Goal: Navigation & Orientation: Find specific page/section

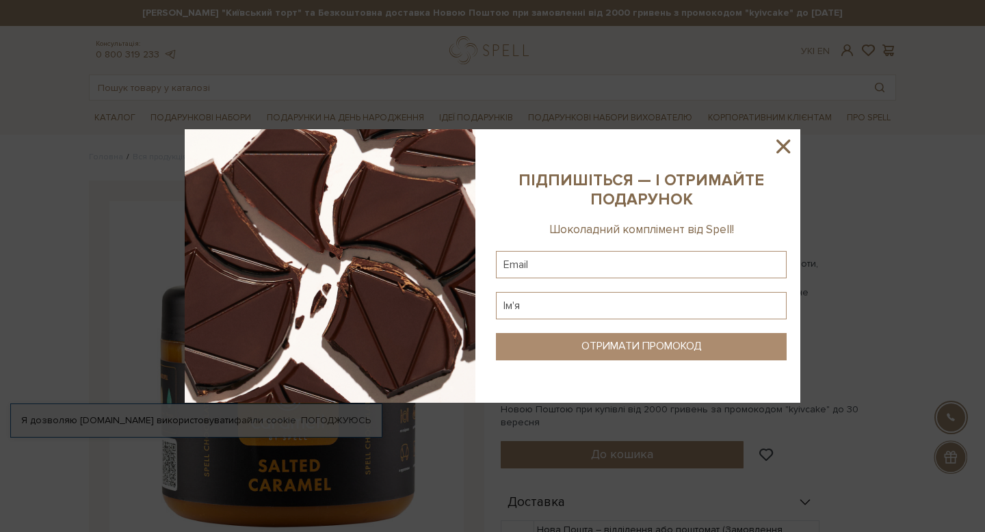
click at [789, 142] on icon at bounding box center [783, 147] width 14 height 14
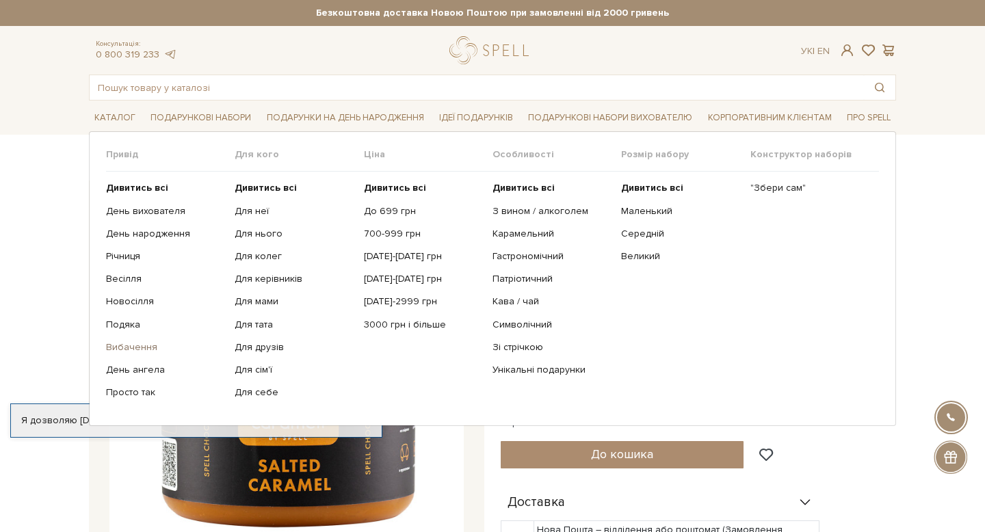
click at [130, 343] on link "Вибачення" at bounding box center [165, 347] width 118 height 12
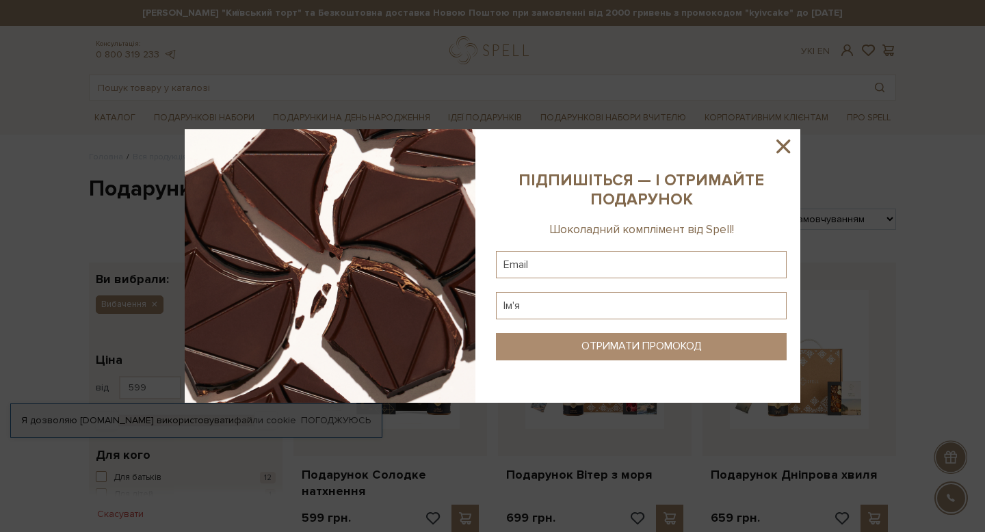
click at [780, 148] on icon at bounding box center [783, 147] width 14 height 14
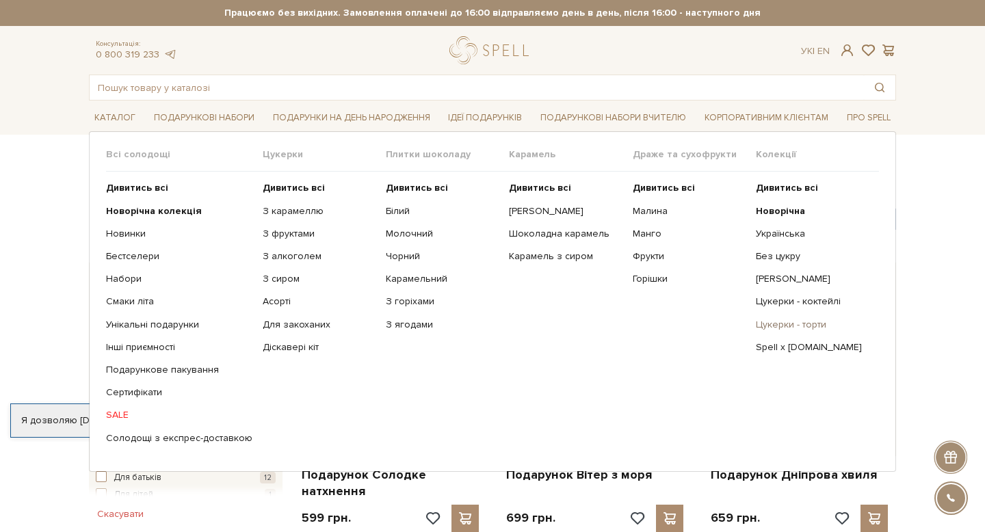
click at [798, 323] on link "Цукерки - торти" at bounding box center [812, 325] width 113 height 12
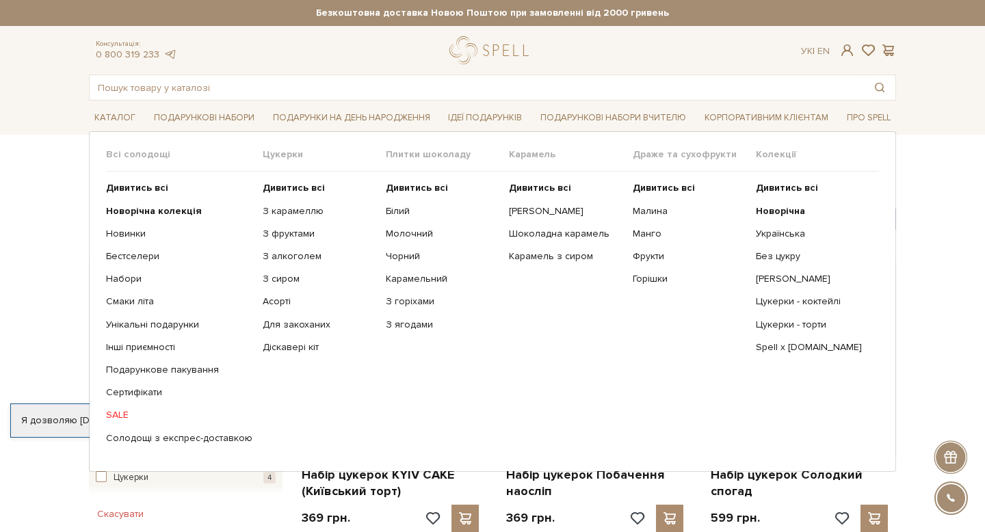
click at [120, 419] on link "SALE" at bounding box center [179, 415] width 146 height 12
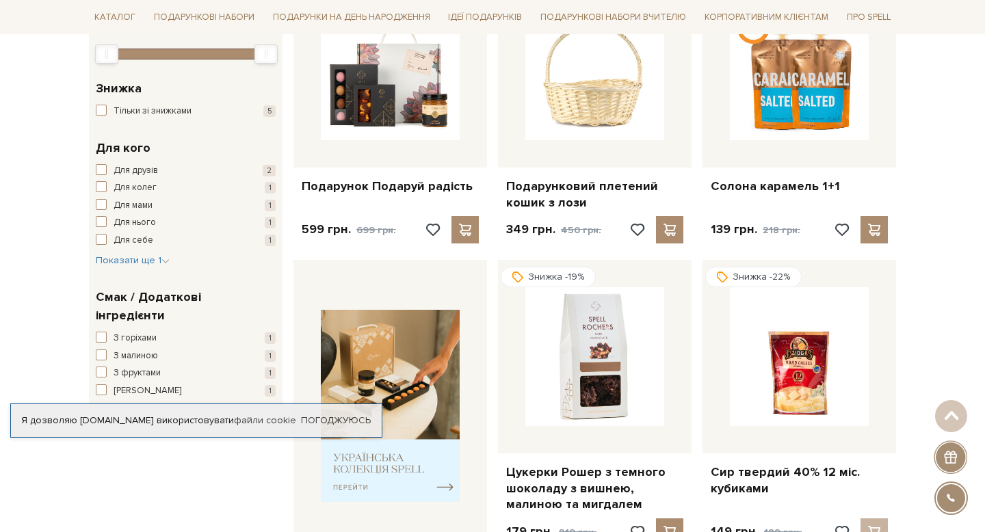
scroll to position [69, 0]
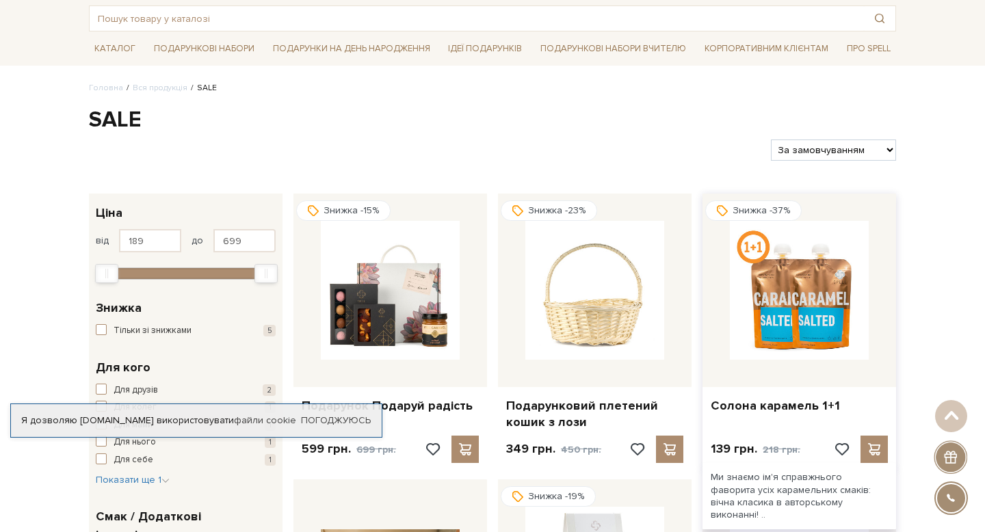
click at [791, 305] on img at bounding box center [799, 290] width 139 height 139
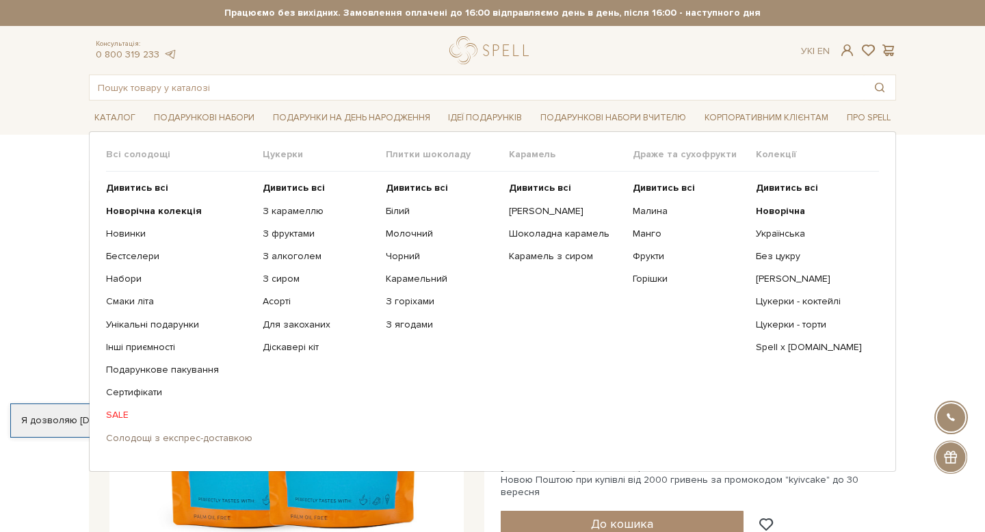
click at [163, 437] on link "Солодощі з експрес-доставкою" at bounding box center [179, 438] width 146 height 12
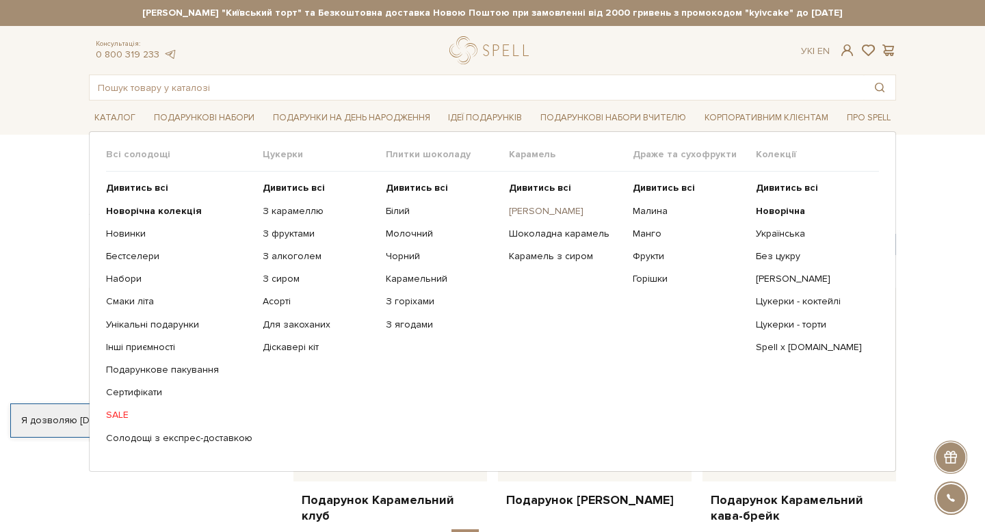
click at [540, 212] on link "[PERSON_NAME]" at bounding box center [565, 211] width 113 height 12
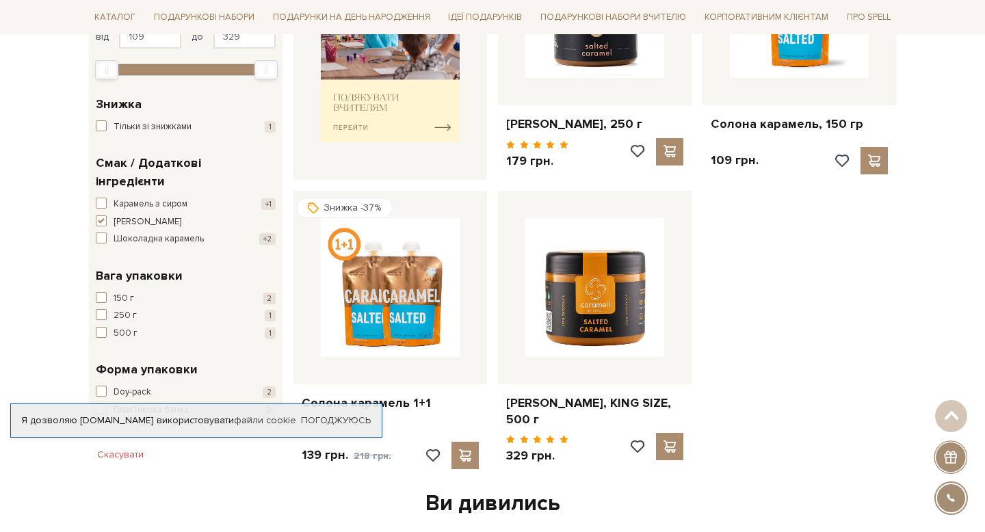
scroll to position [379, 0]
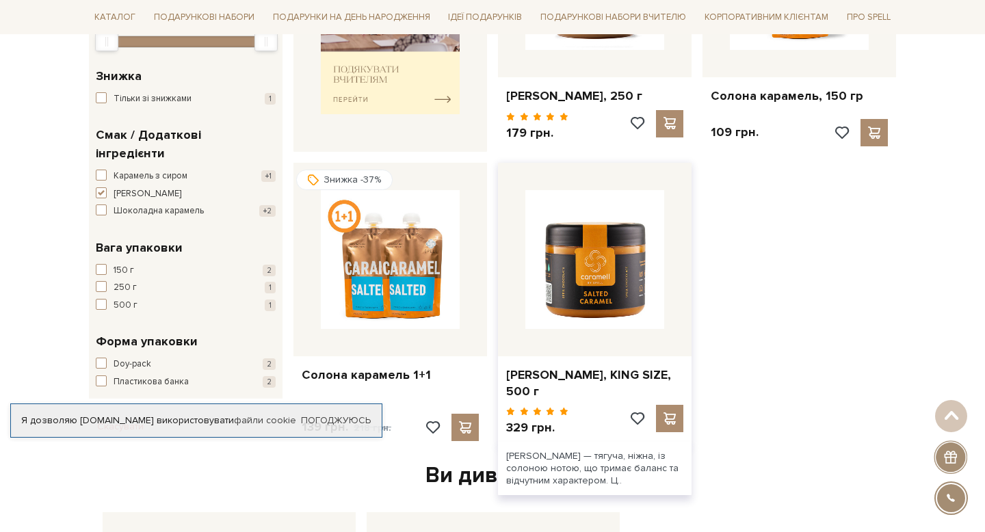
click at [628, 304] on img at bounding box center [594, 259] width 139 height 139
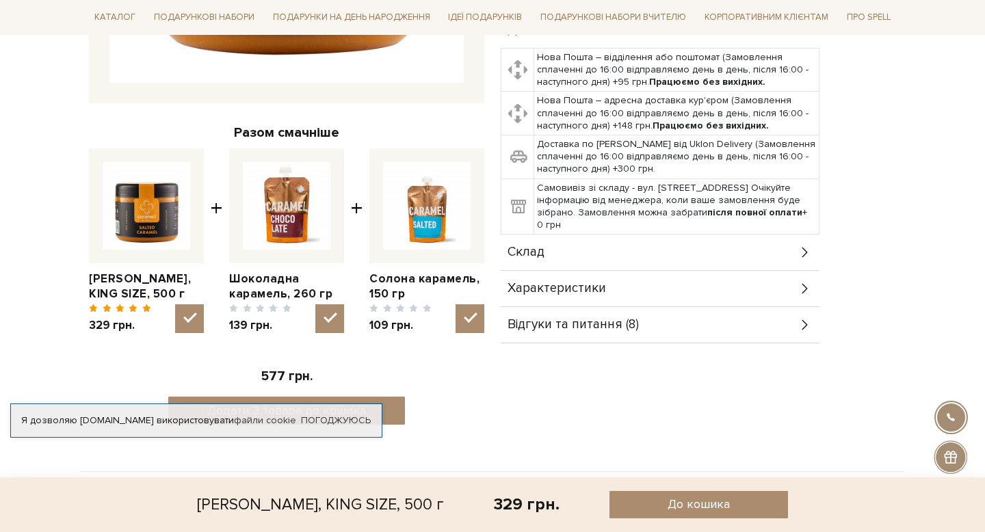
scroll to position [563, 0]
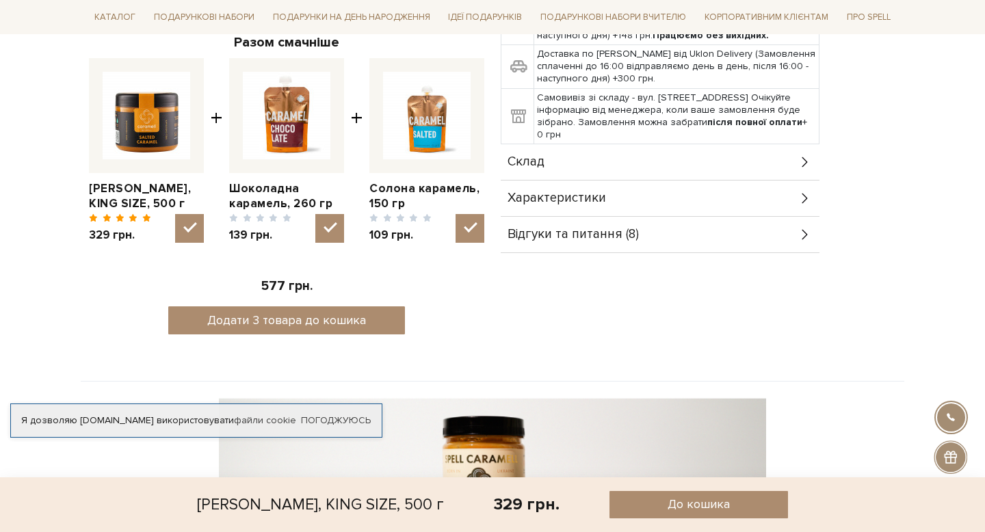
click at [674, 148] on div "Склад" at bounding box center [660, 162] width 319 height 36
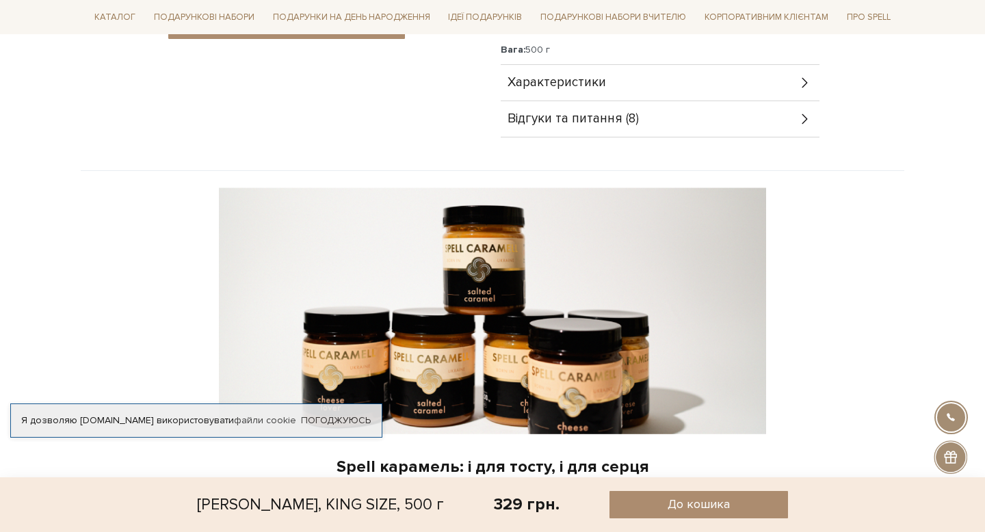
scroll to position [856, 0]
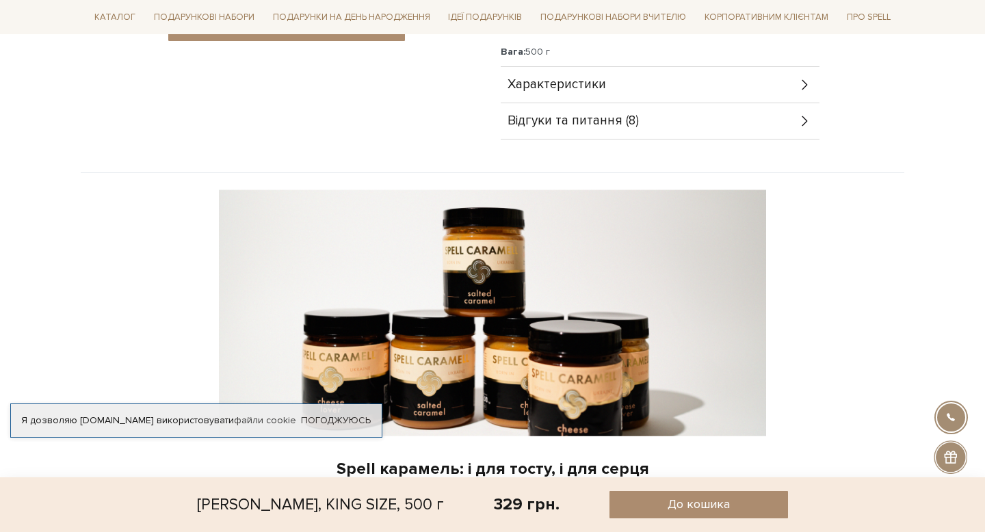
click at [707, 110] on div "Відгуки та питання (8)" at bounding box center [660, 121] width 319 height 36
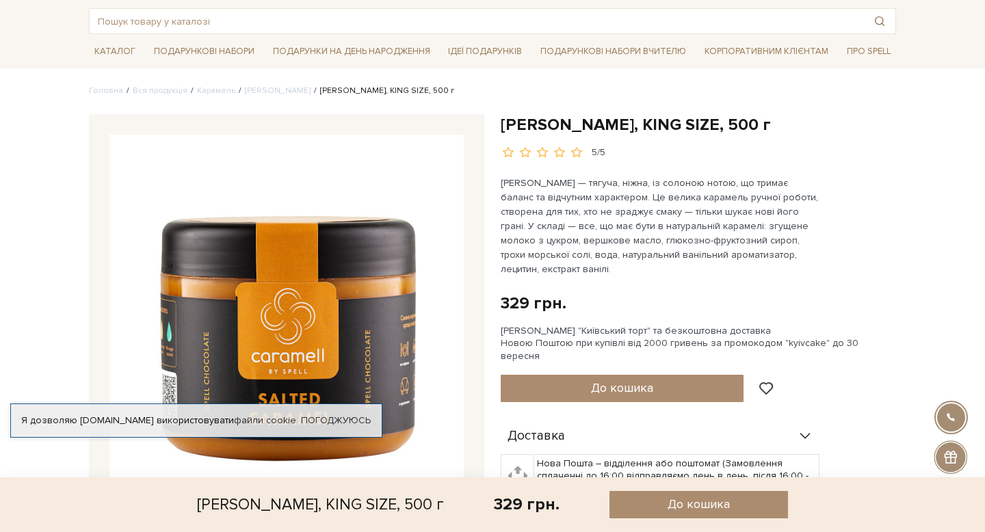
scroll to position [0, 0]
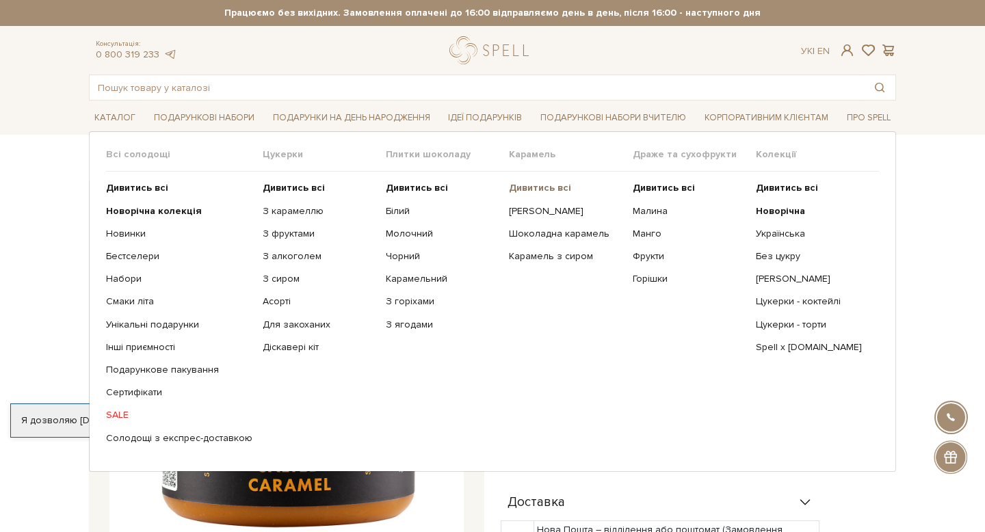
click at [546, 190] on b "Дивитись всі" at bounding box center [540, 188] width 62 height 12
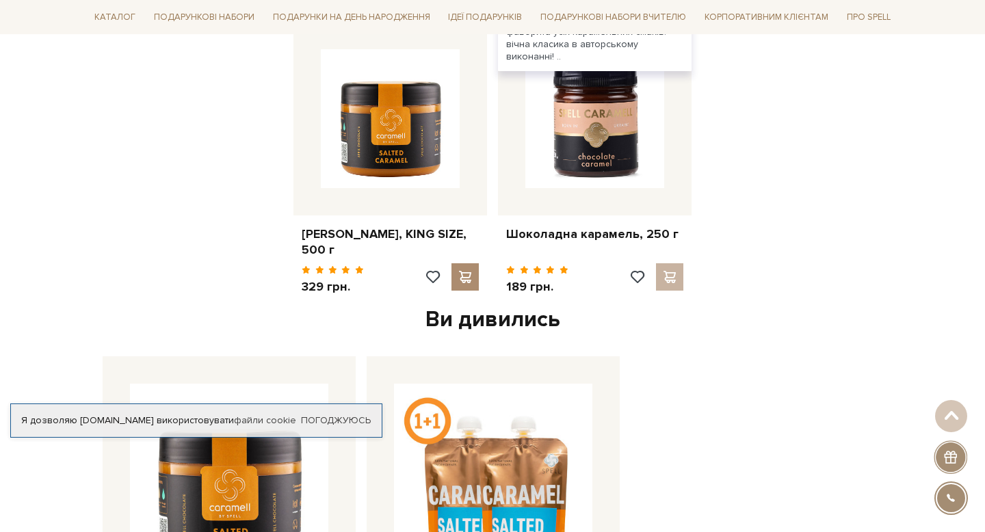
scroll to position [1035, 0]
